Goal: Find specific page/section: Find specific page/section

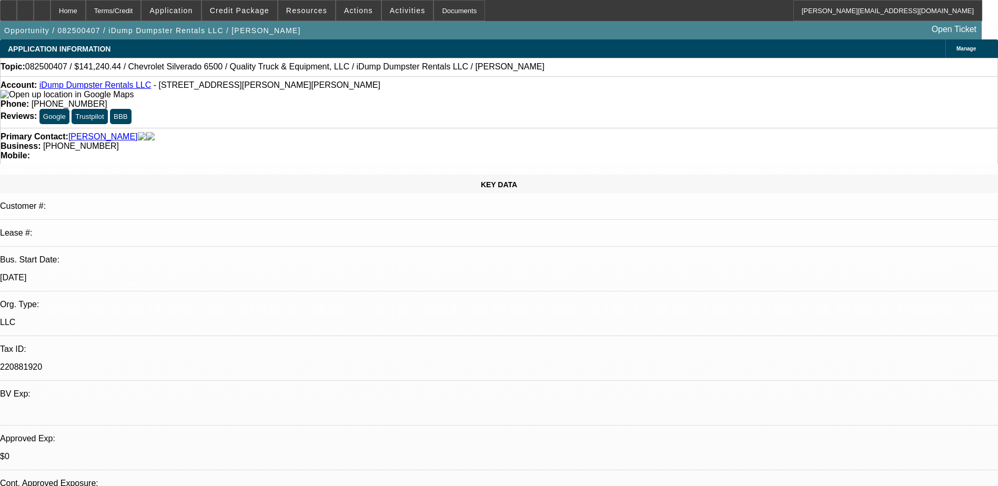
select select "0"
select select "6"
select select "0"
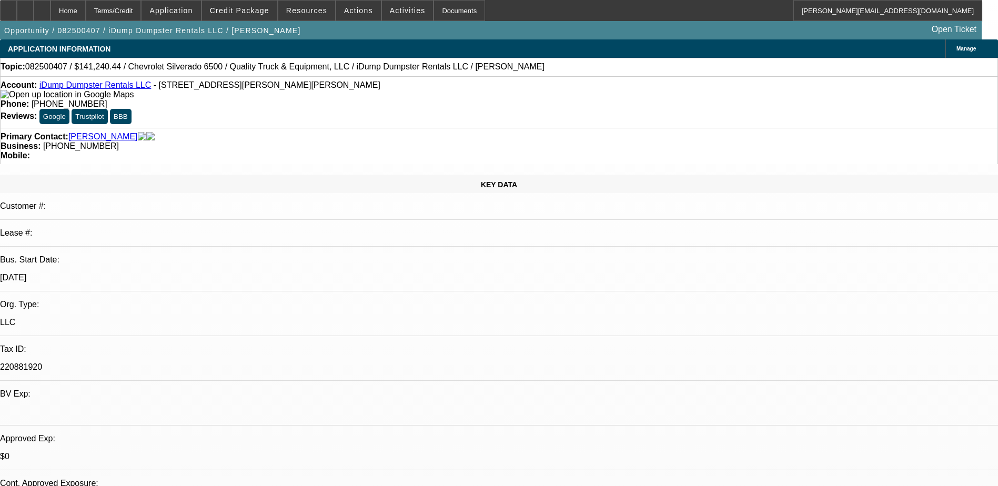
select select "0"
select select "6"
select select "0"
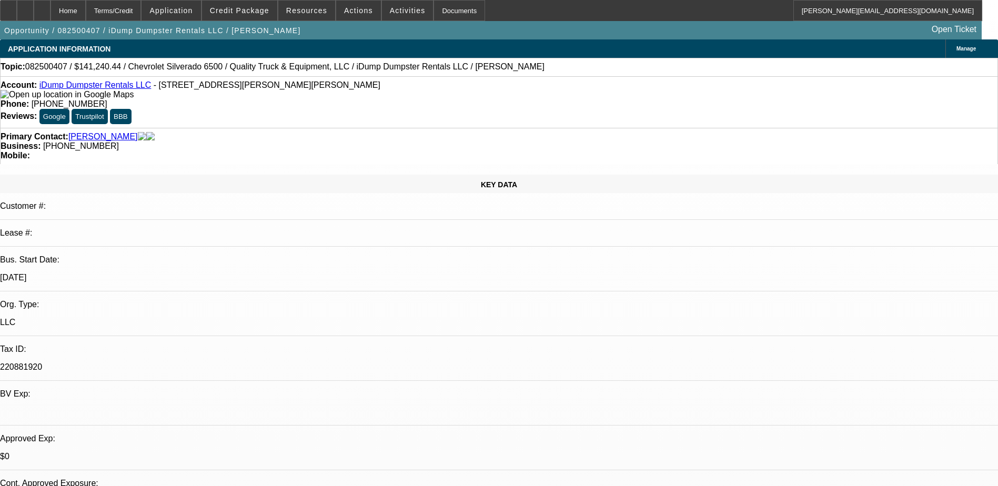
select select "0"
select select "6"
select select "0"
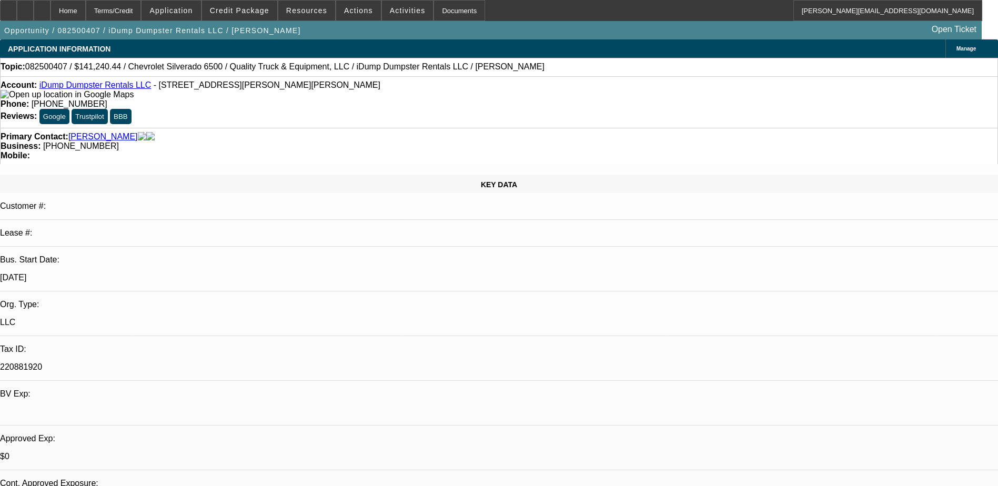
select select "6"
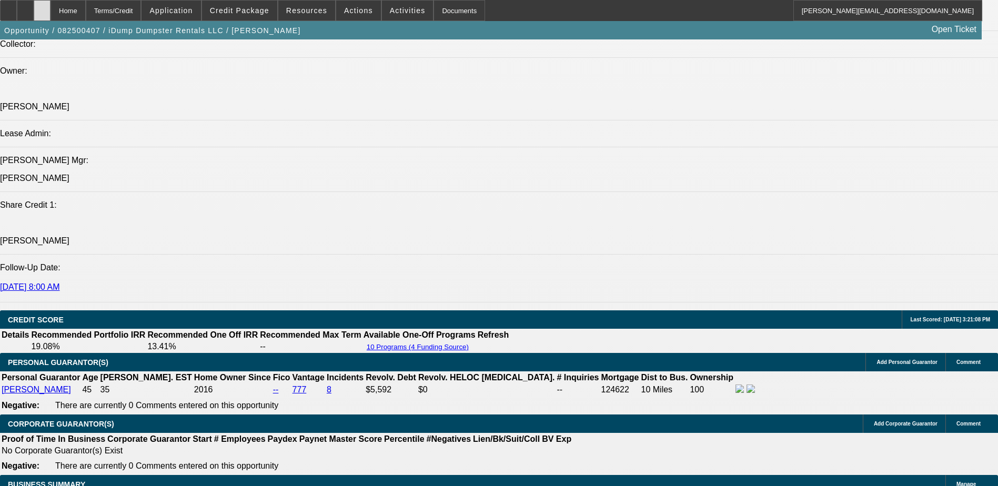
click at [42, 7] on icon at bounding box center [42, 7] width 0 height 0
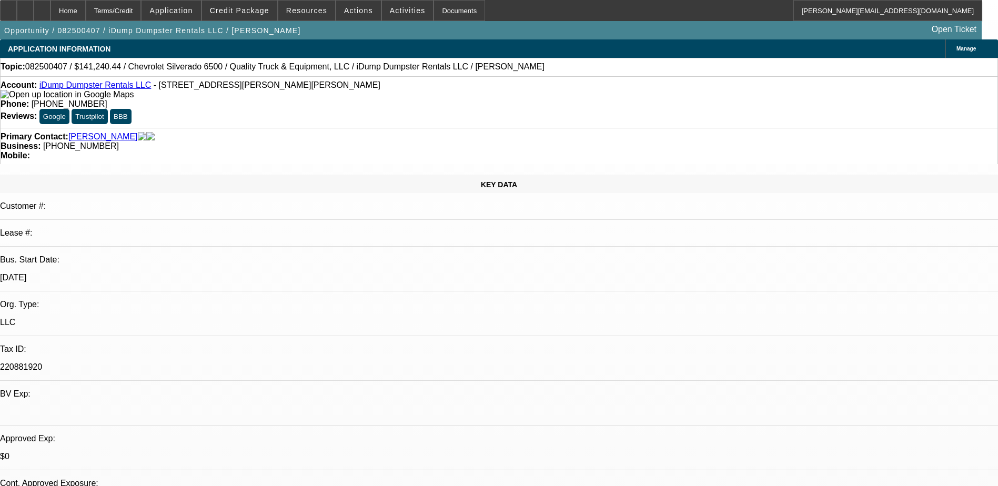
select select "0"
select select "6"
select select "0"
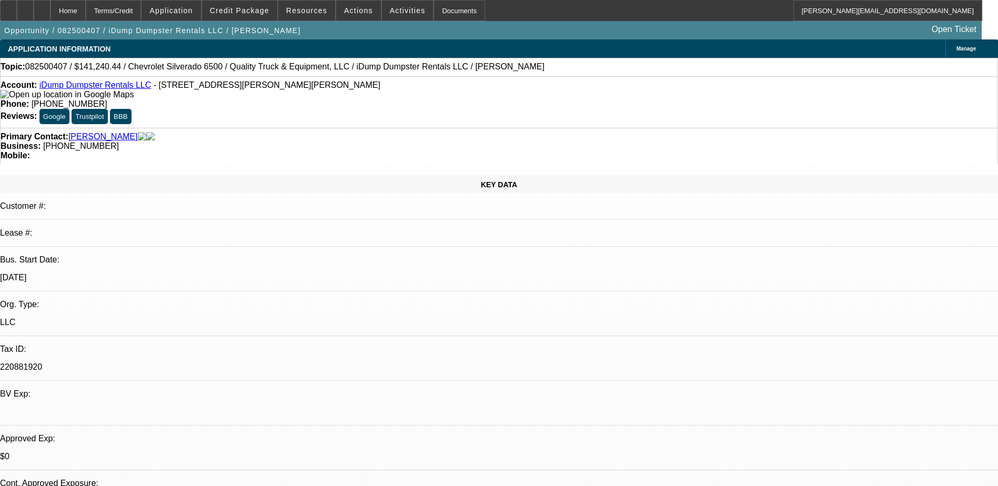
select select "0"
select select "6"
select select "0"
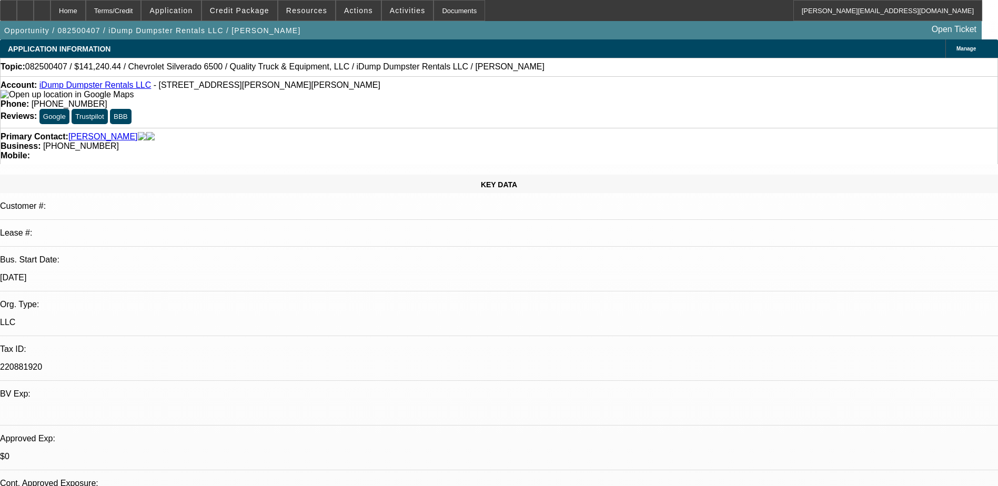
select select "0"
select select "6"
select select "0"
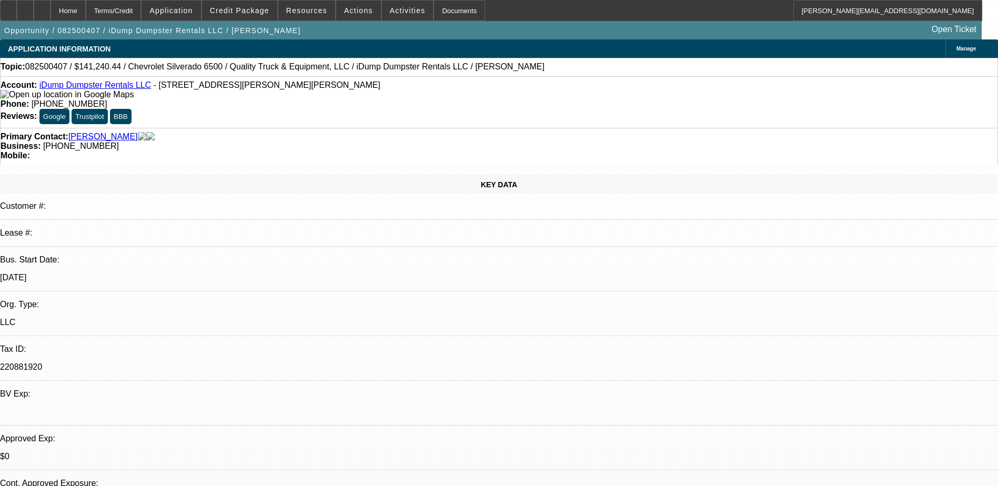
select select "6"
click at [230, 16] on span at bounding box center [239, 10] width 75 height 25
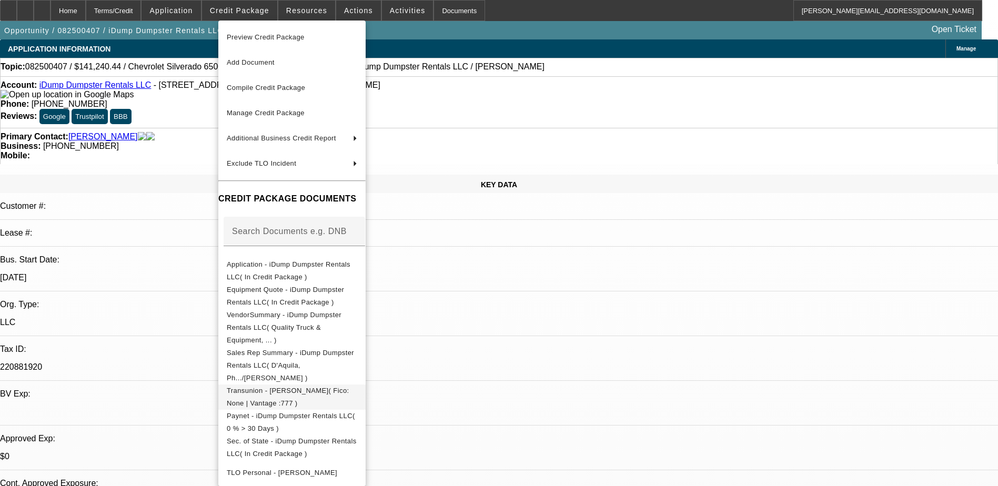
click at [314, 387] on span "Transunion - Aaron, Timothy( Fico: None | Vantage :777 )" at bounding box center [288, 397] width 123 height 21
